Goal: Find contact information

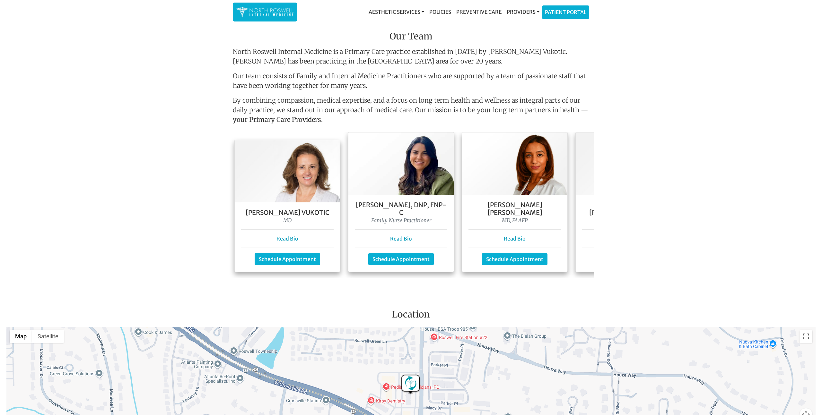
scroll to position [803, 0]
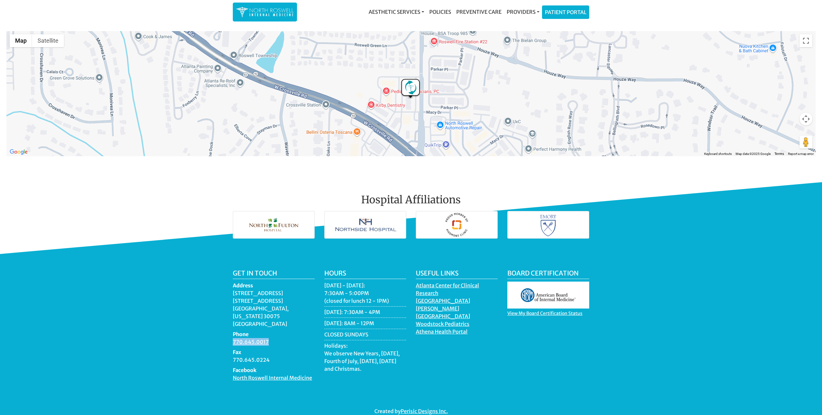
drag, startPoint x: 230, startPoint y: 329, endPoint x: 268, endPoint y: 330, distance: 38.2
click at [268, 330] on div "Get in touch Address [STREET_ADDRESS][US_STATE] Phone 770.645.0017 Fax 770.645.…" at bounding box center [274, 329] width 92 height 118
copy link "770.645.0017"
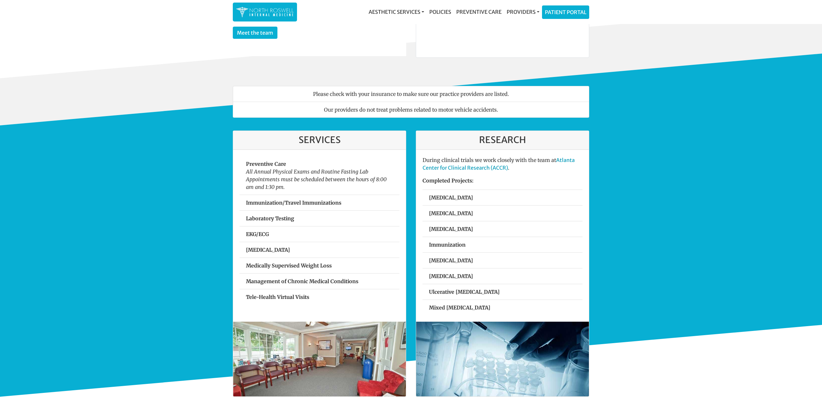
scroll to position [0, 0]
